Goal: Task Accomplishment & Management: Manage account settings

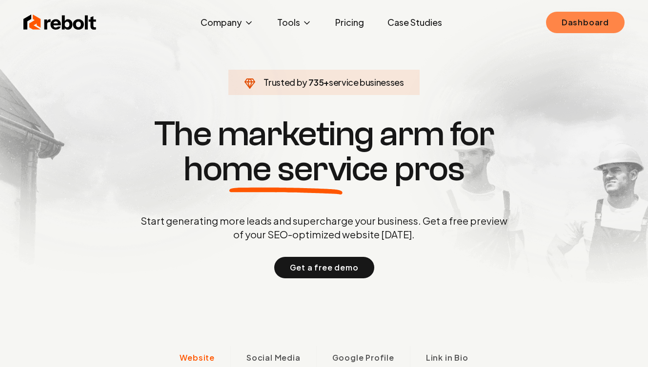
click at [564, 23] on link "Dashboard" at bounding box center [585, 22] width 79 height 21
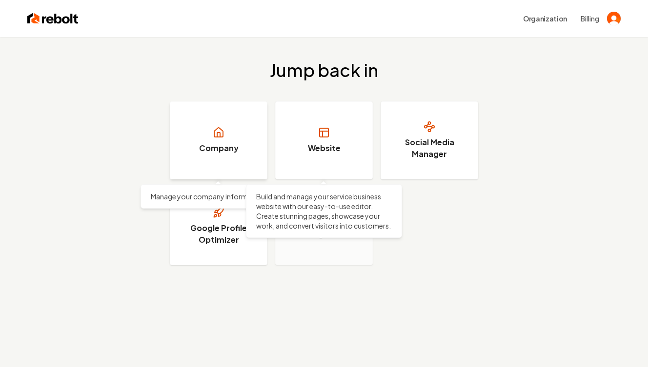
click at [245, 135] on link "Company" at bounding box center [219, 140] width 98 height 78
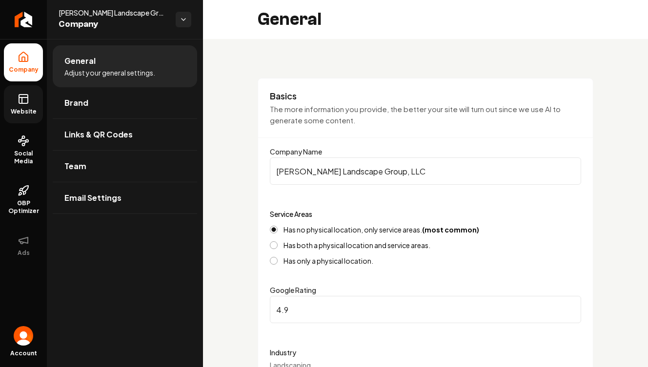
click at [23, 92] on link "Website" at bounding box center [23, 104] width 39 height 38
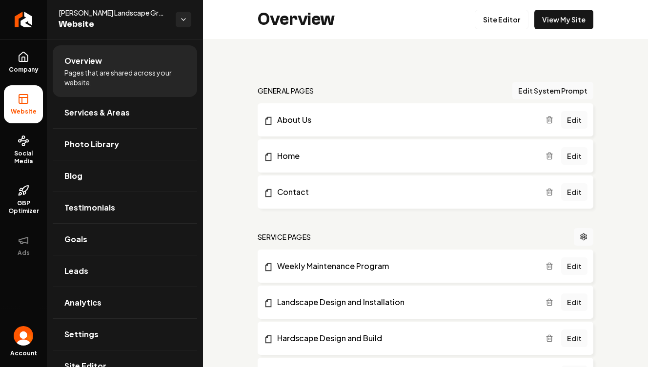
click at [527, 29] on div "Overview Site Editor View My Site" at bounding box center [425, 19] width 445 height 39
click at [526, 26] on link "Site Editor" at bounding box center [502, 20] width 54 height 20
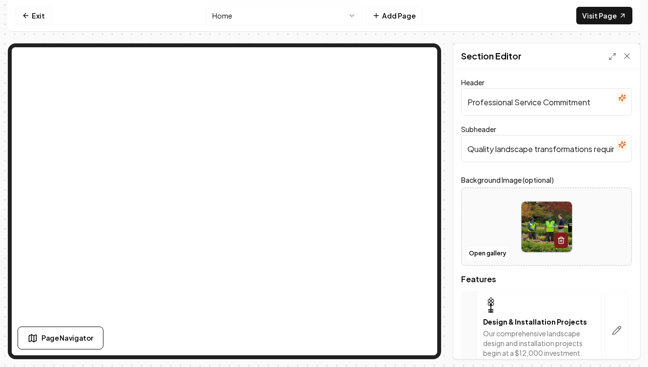
click at [481, 281] on span "Features" at bounding box center [546, 280] width 171 height 8
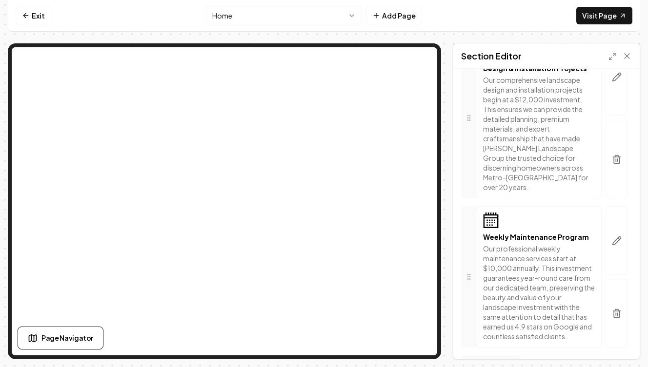
scroll to position [270, 0]
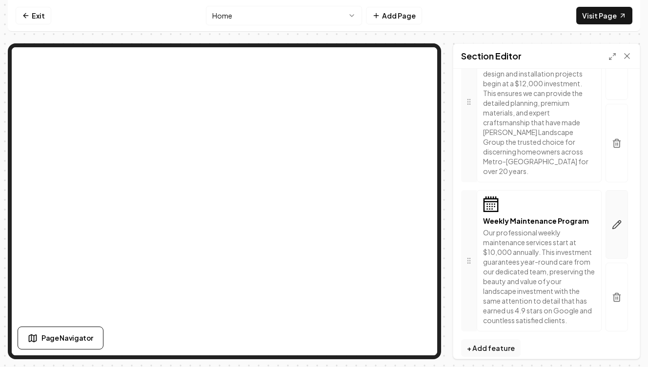
click at [612, 235] on button "button" at bounding box center [616, 224] width 22 height 69
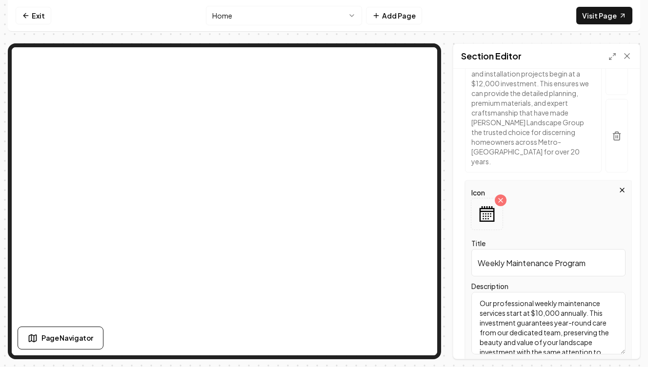
click at [542, 295] on textarea "Our professional weekly maintenance services start at $10,000 annually. This in…" at bounding box center [548, 323] width 154 height 62
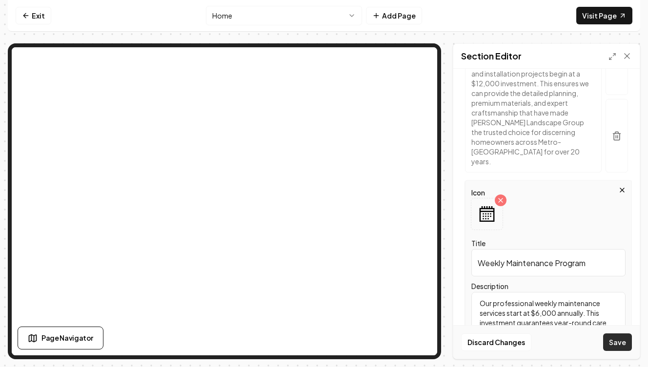
type textarea "Our professional weekly maintenance services start at $6,000 annually. This inv…"
click at [621, 346] on button "Save" at bounding box center [617, 343] width 29 height 18
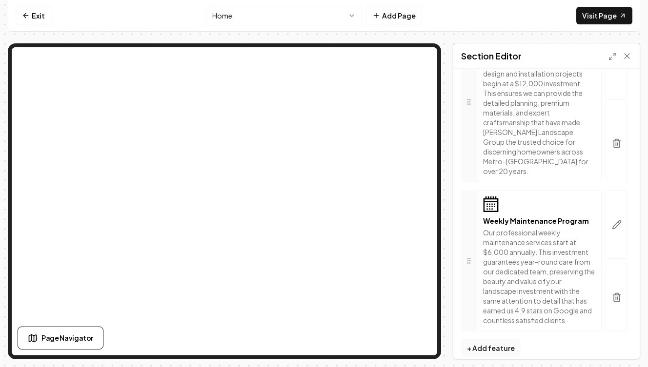
click at [564, 108] on p "Our comprehensive landscape design and installation projects begin at a $12,000…" at bounding box center [539, 117] width 112 height 117
click at [524, 86] on p "Our comprehensive landscape design and installation projects begin at a $12,000…" at bounding box center [539, 117] width 112 height 117
click at [613, 82] on button "button" at bounding box center [616, 60] width 22 height 79
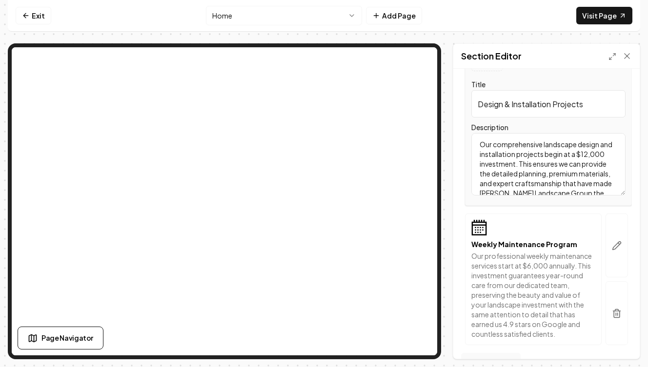
click at [586, 155] on textarea "Our comprehensive landscape design and installation projects begin at a $12,000…" at bounding box center [548, 164] width 154 height 62
type textarea "Our comprehensive landscape design and installation projects begin at a $5,000 …"
click at [612, 346] on button "Save" at bounding box center [617, 343] width 29 height 18
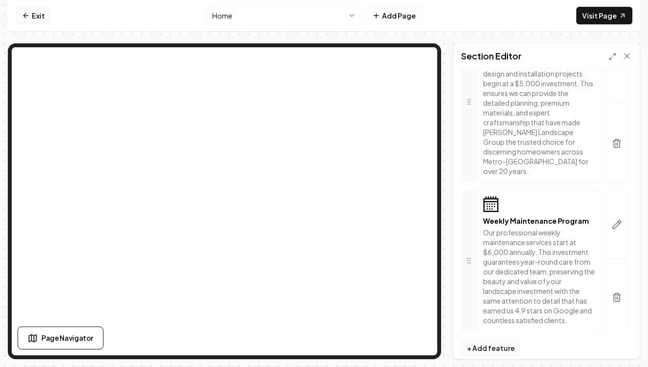
click at [32, 19] on link "Exit" at bounding box center [34, 16] width 36 height 18
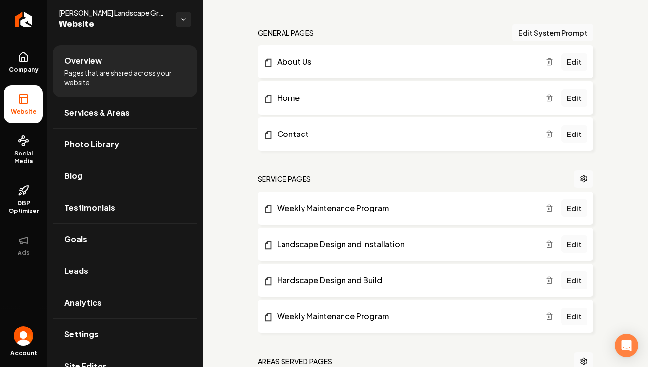
scroll to position [78, 0]
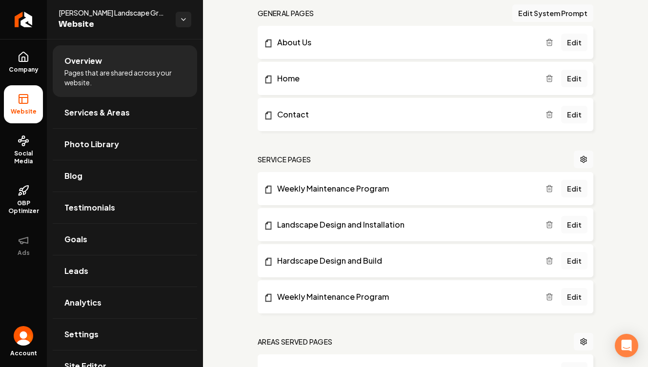
click at [579, 261] on link "Edit" at bounding box center [574, 261] width 26 height 18
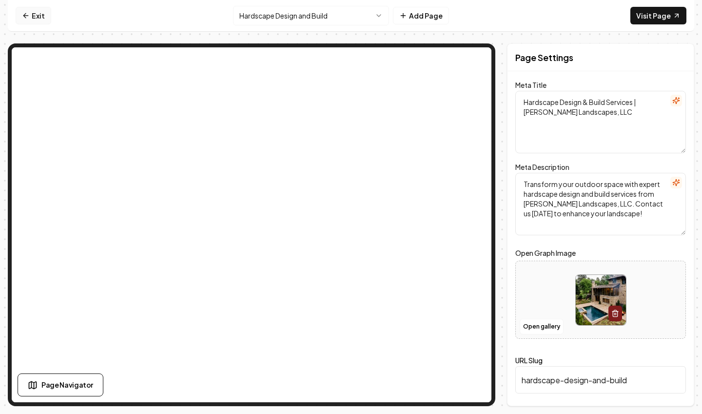
click at [25, 16] on icon at bounding box center [25, 16] width 4 height 0
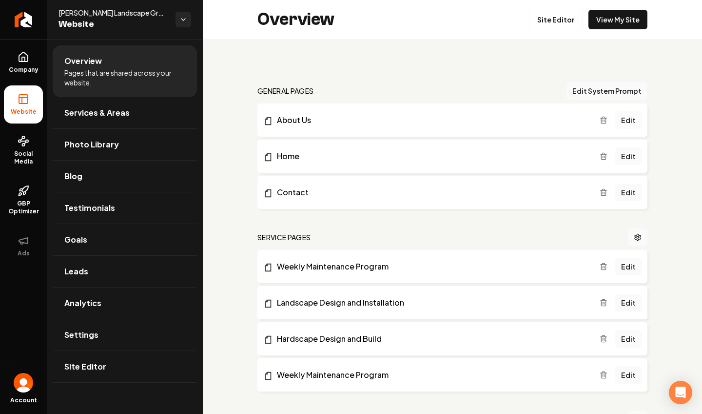
click at [633, 120] on link "Edit" at bounding box center [629, 120] width 26 height 18
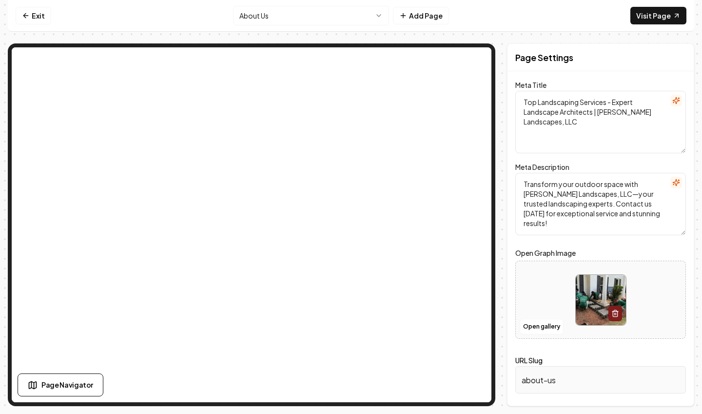
click at [562, 198] on textarea "Transform your outdoor space with [PERSON_NAME] Landscapes, LLC—your trusted la…" at bounding box center [601, 204] width 171 height 62
drag, startPoint x: 582, startPoint y: 195, endPoint x: 600, endPoint y: 194, distance: 17.6
click at [600, 194] on textarea "Transform your outdoor space with [PERSON_NAME] Landscape Group, LLC—your trust…" at bounding box center [601, 204] width 171 height 62
type textarea "Transform your outdoor space with [PERSON_NAME] Landscape Group—your trusted la…"
click at [600, 349] on form "Meta Title Top Landscaping Services - Expert Landscape Architects | [PERSON_NAM…" at bounding box center [601, 243] width 171 height 320
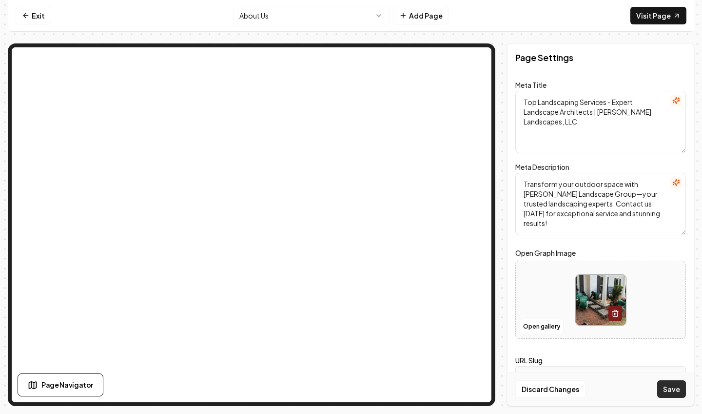
click at [647, 367] on button "Save" at bounding box center [672, 389] width 29 height 18
click at [647, 114] on textarea "Top Landscaping Services - Expert Landscape Architects | [PERSON_NAME] Landscap…" at bounding box center [601, 122] width 171 height 62
drag, startPoint x: 566, startPoint y: 125, endPoint x: 546, endPoint y: 124, distance: 20.5
click at [546, 124] on textarea "Top Landscaping Services - Expert Landscape Architects | [PERSON_NAME] Landscap…" at bounding box center [601, 122] width 171 height 62
type textarea "Top Landscaping Services - Expert Landscape Architects | [PERSON_NAME] Landscap…"
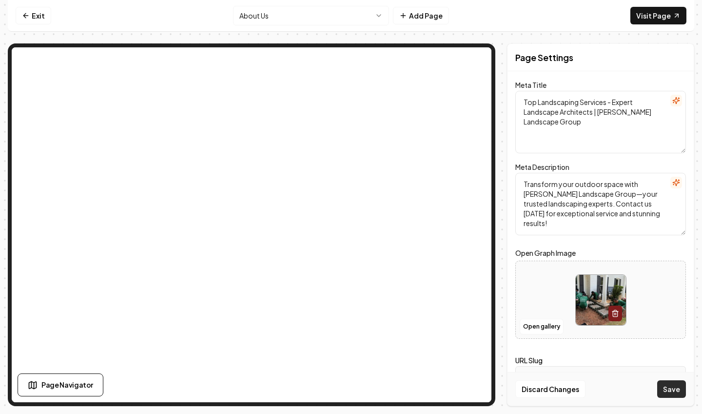
click at [647, 367] on button "Save" at bounding box center [672, 389] width 29 height 18
click at [33, 13] on link "Exit" at bounding box center [34, 16] width 36 height 18
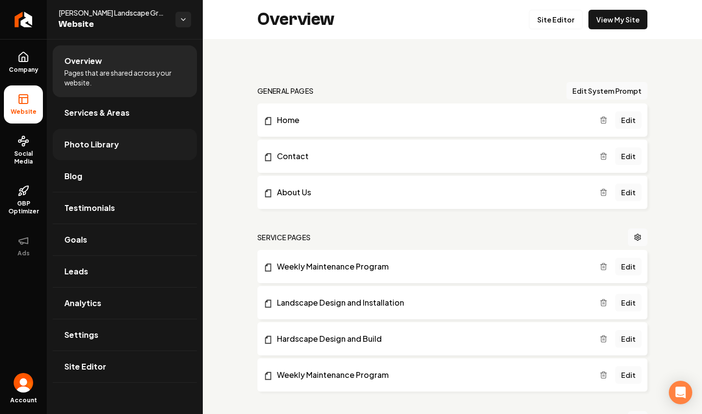
click at [111, 154] on link "Photo Library" at bounding box center [125, 144] width 144 height 31
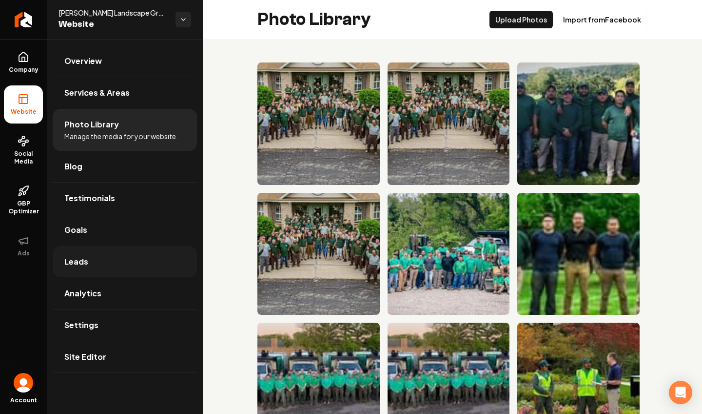
click at [133, 270] on link "Leads" at bounding box center [125, 261] width 144 height 31
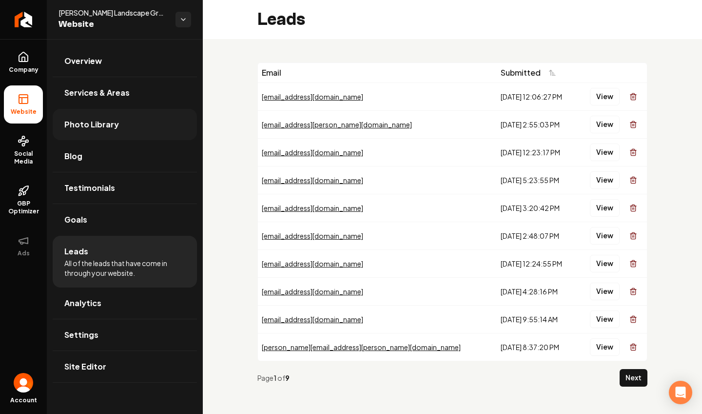
click at [141, 133] on link "Photo Library" at bounding box center [125, 124] width 144 height 31
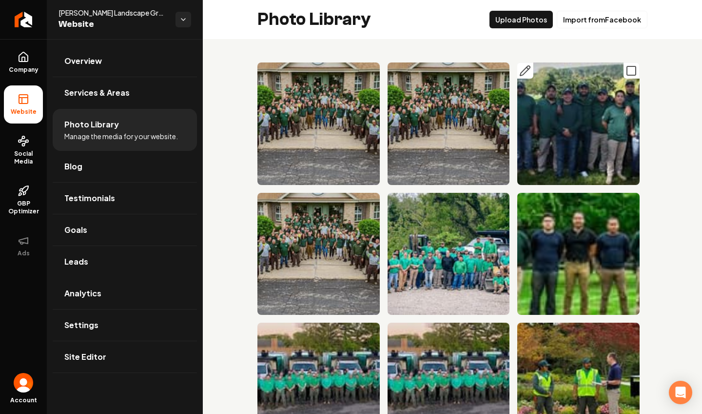
click at [629, 73] on icon "Main content area" at bounding box center [632, 71] width 12 height 12
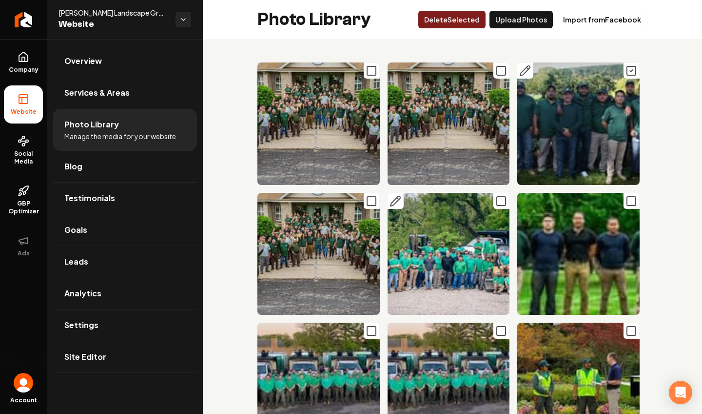
click at [496, 205] on icon "Main content area" at bounding box center [502, 201] width 12 height 12
click at [501, 331] on icon "Main content area" at bounding box center [502, 331] width 12 height 12
click at [369, 336] on icon "Main content area" at bounding box center [372, 331] width 12 height 12
click at [630, 204] on icon "Main content area" at bounding box center [632, 201] width 12 height 12
click at [481, 20] on button "Delet e Selected" at bounding box center [452, 20] width 67 height 18
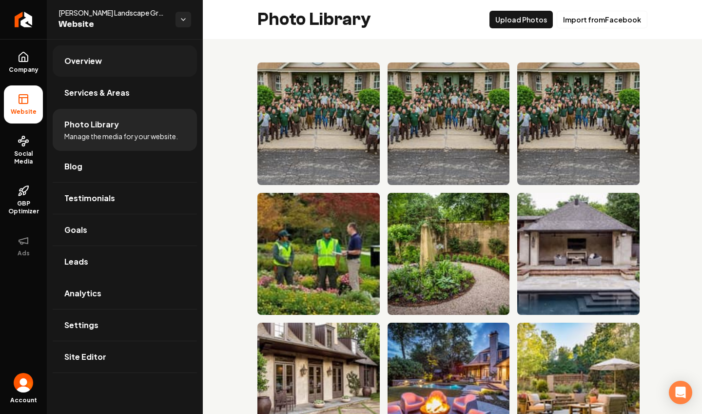
click at [175, 52] on link "Overview" at bounding box center [125, 60] width 144 height 31
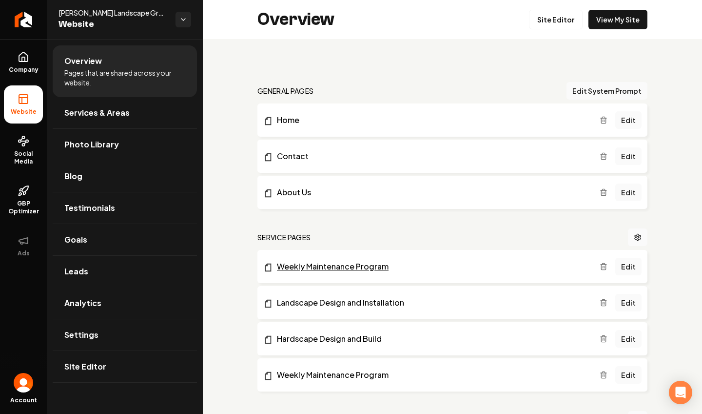
click at [310, 262] on link "Weekly Maintenance Program" at bounding box center [431, 267] width 337 height 12
